Goal: Transaction & Acquisition: Book appointment/travel/reservation

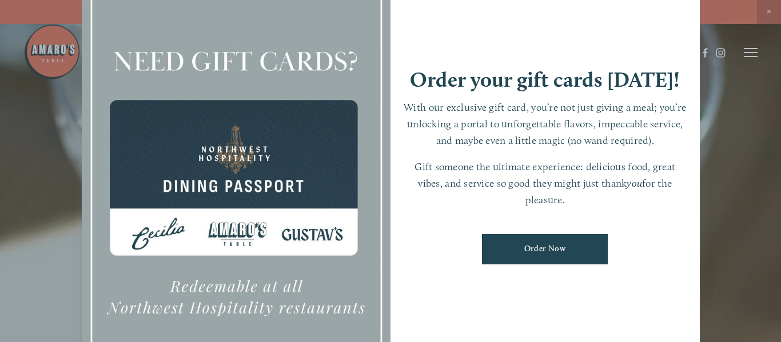
click at [716, 182] on div at bounding box center [390, 171] width 781 height 342
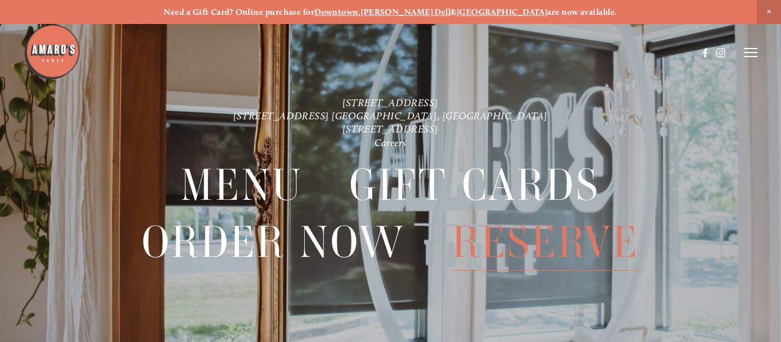
click at [551, 244] on span "Reserve" at bounding box center [545, 242] width 187 height 57
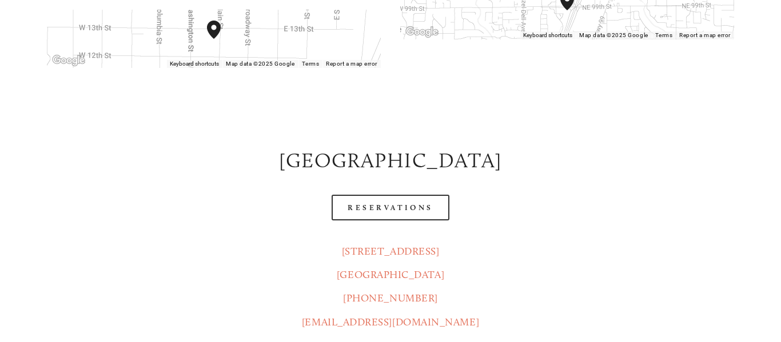
scroll to position [484, 0]
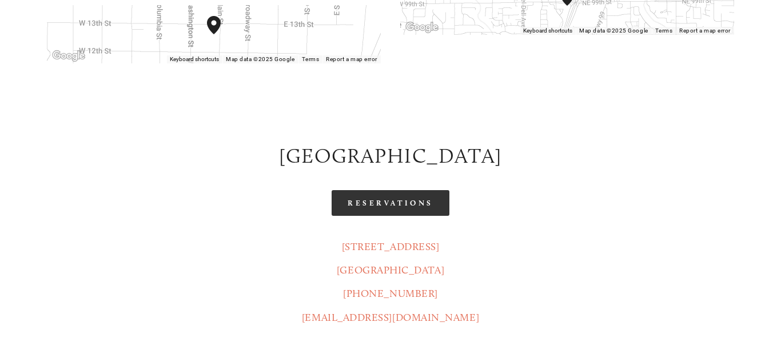
click at [389, 190] on link "Reservations" at bounding box center [391, 203] width 118 height 26
